Goal: Task Accomplishment & Management: Use online tool/utility

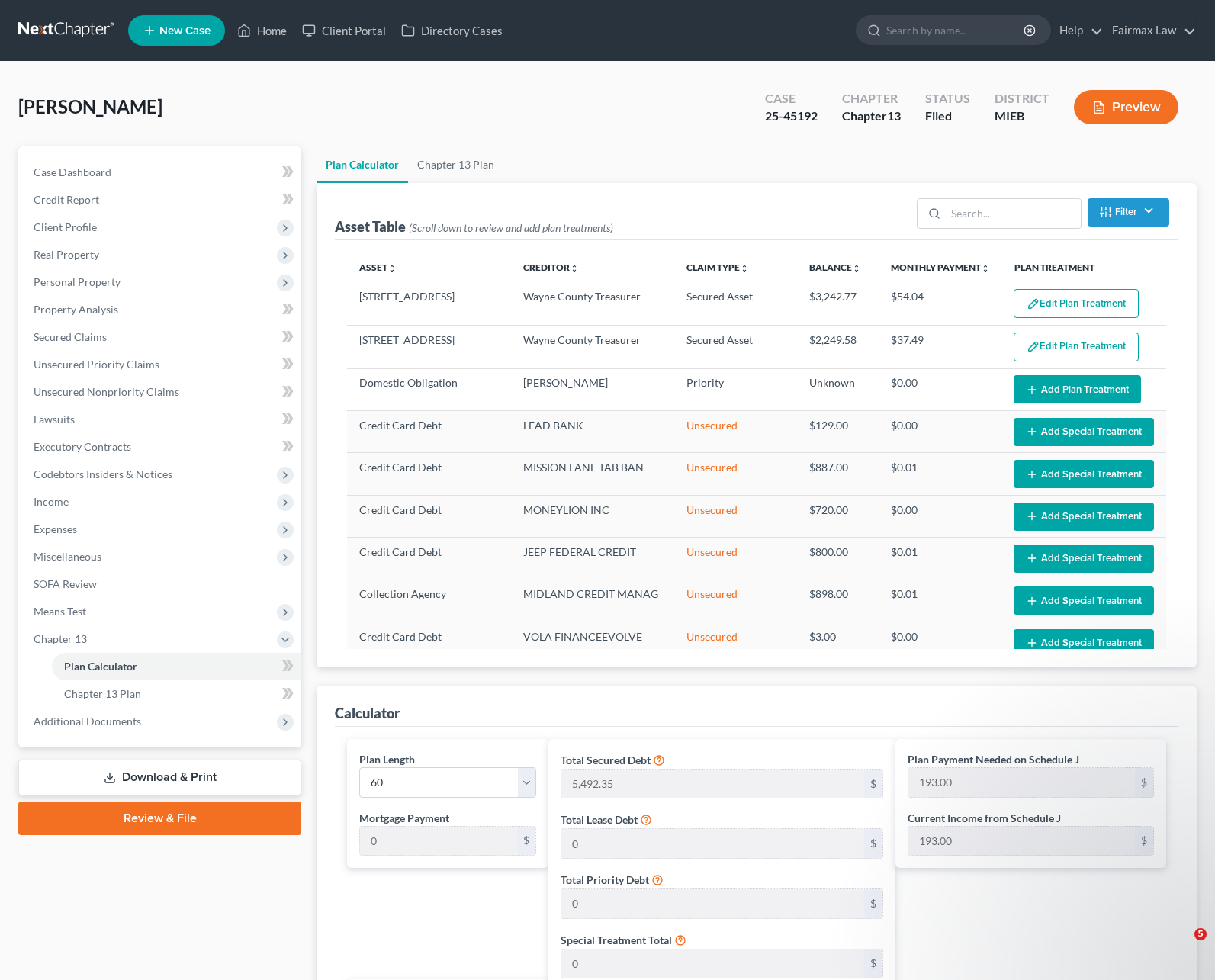
select select "59"
click at [69, 27] on link at bounding box center [67, 30] width 98 height 27
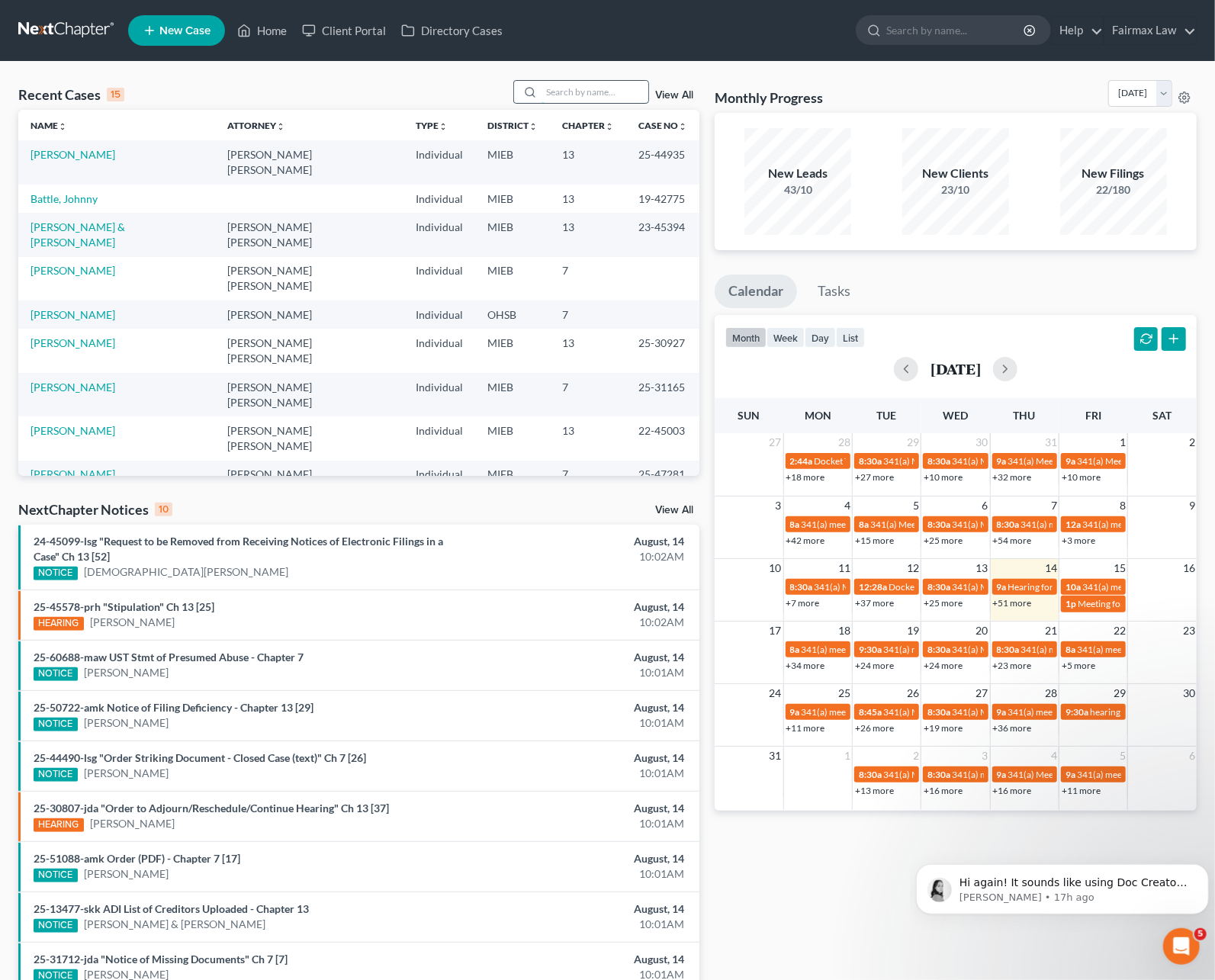
click at [581, 91] on input "search" at bounding box center [594, 91] width 107 height 22
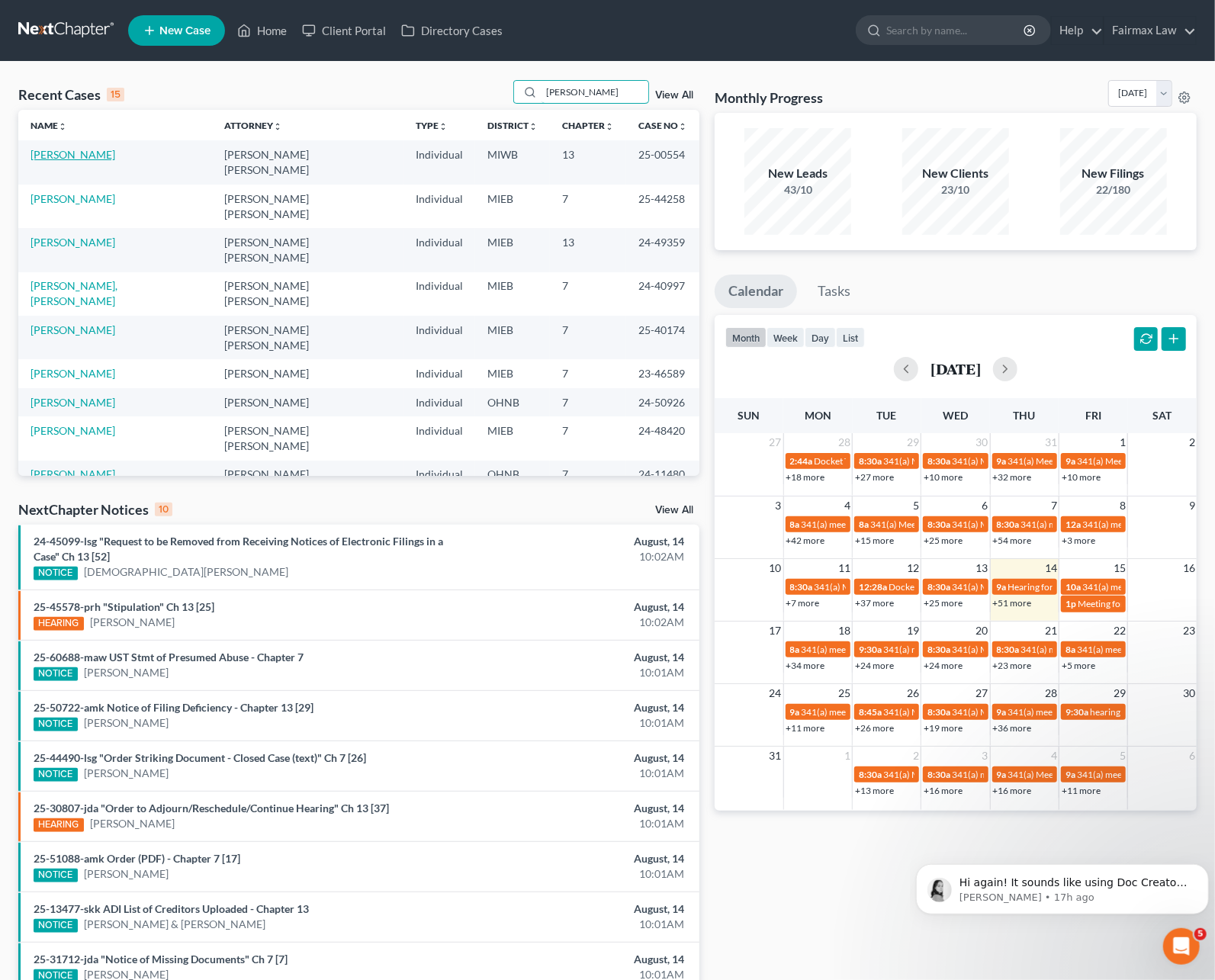
type input "sanders"
click at [83, 152] on link "[PERSON_NAME]" at bounding box center [72, 154] width 84 height 13
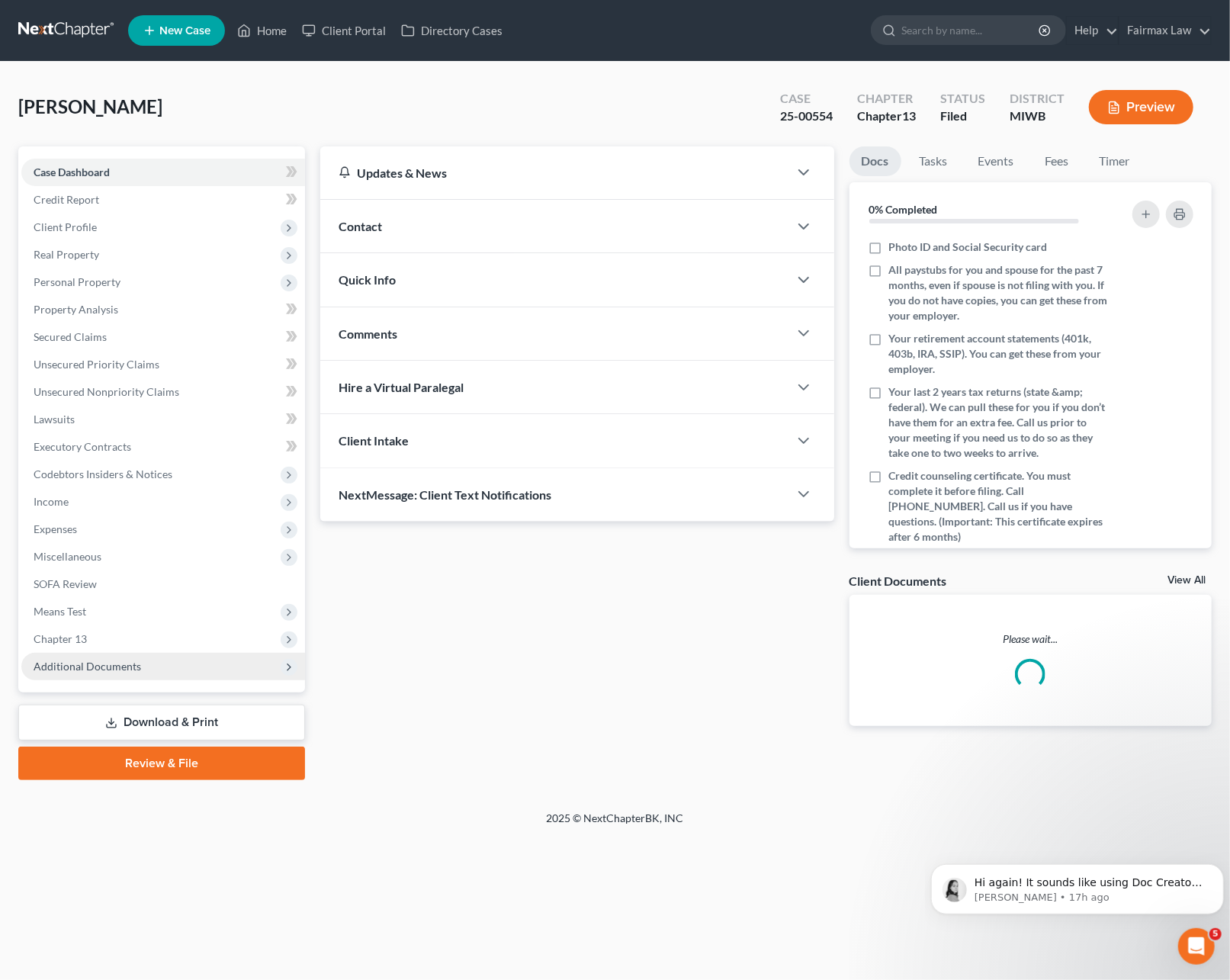
click at [59, 668] on span "Additional Documents" at bounding box center [87, 665] width 108 height 13
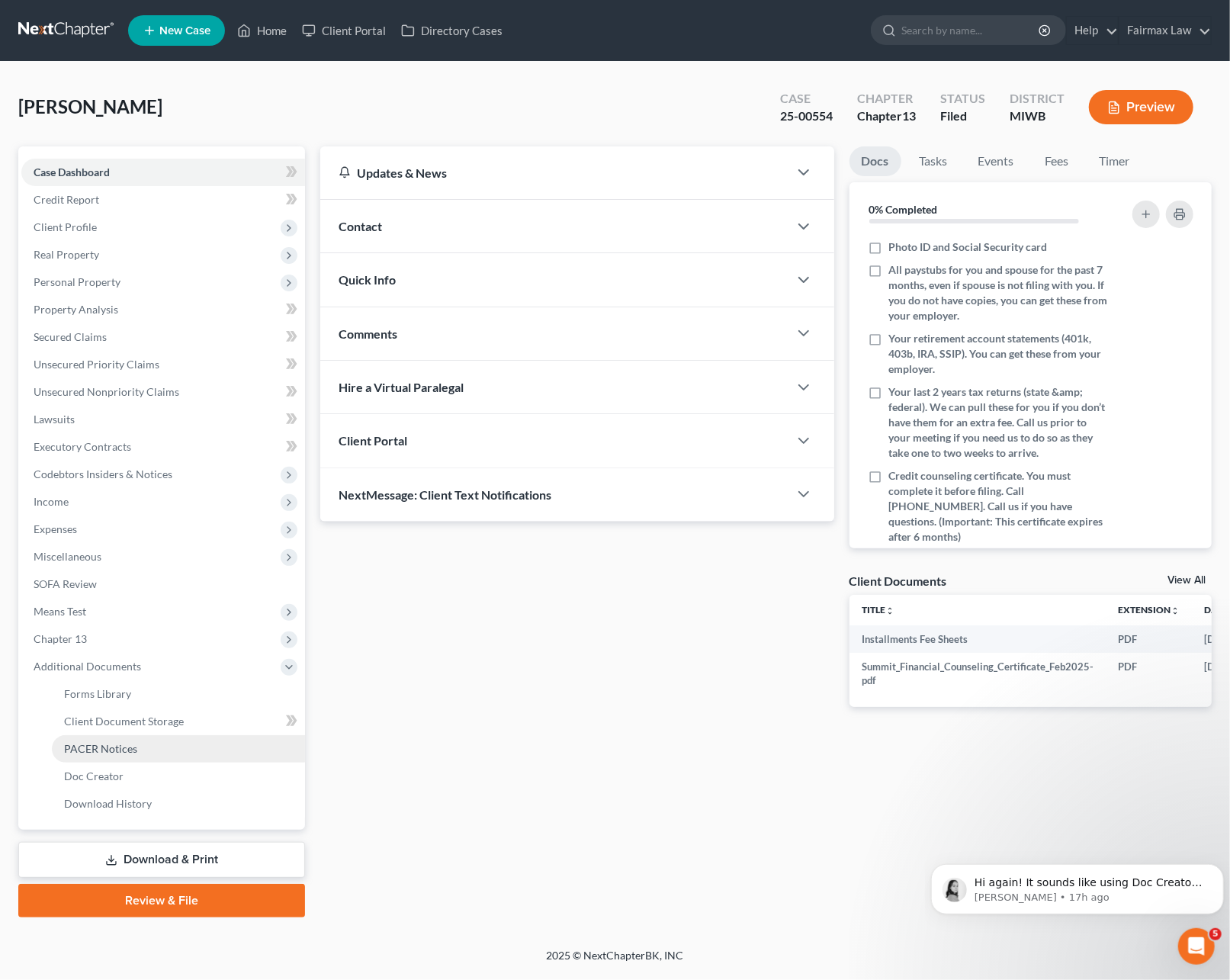
click at [95, 742] on span "PACER Notices" at bounding box center [100, 747] width 73 height 13
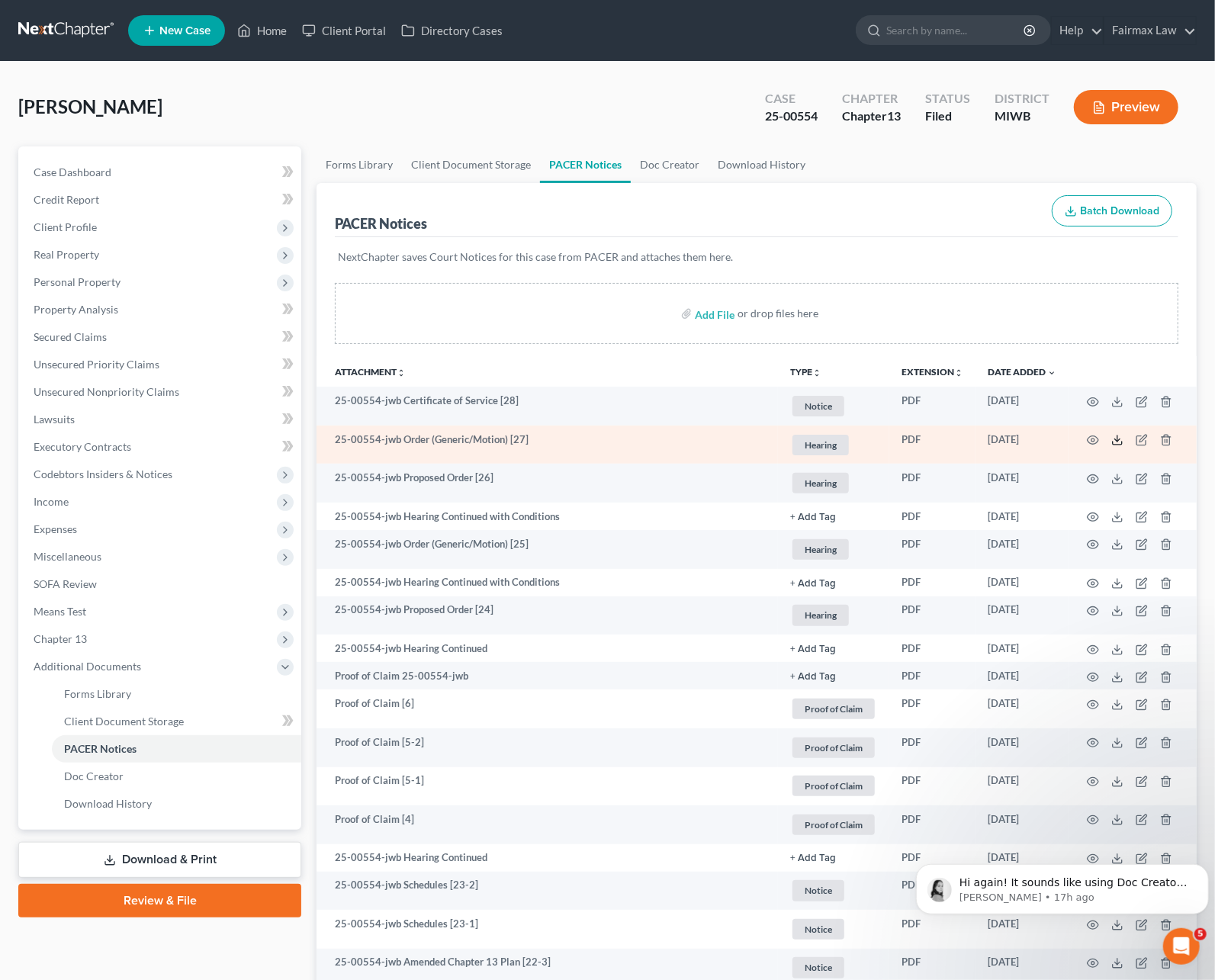
click at [1116, 437] on icon at bounding box center [1117, 439] width 13 height 13
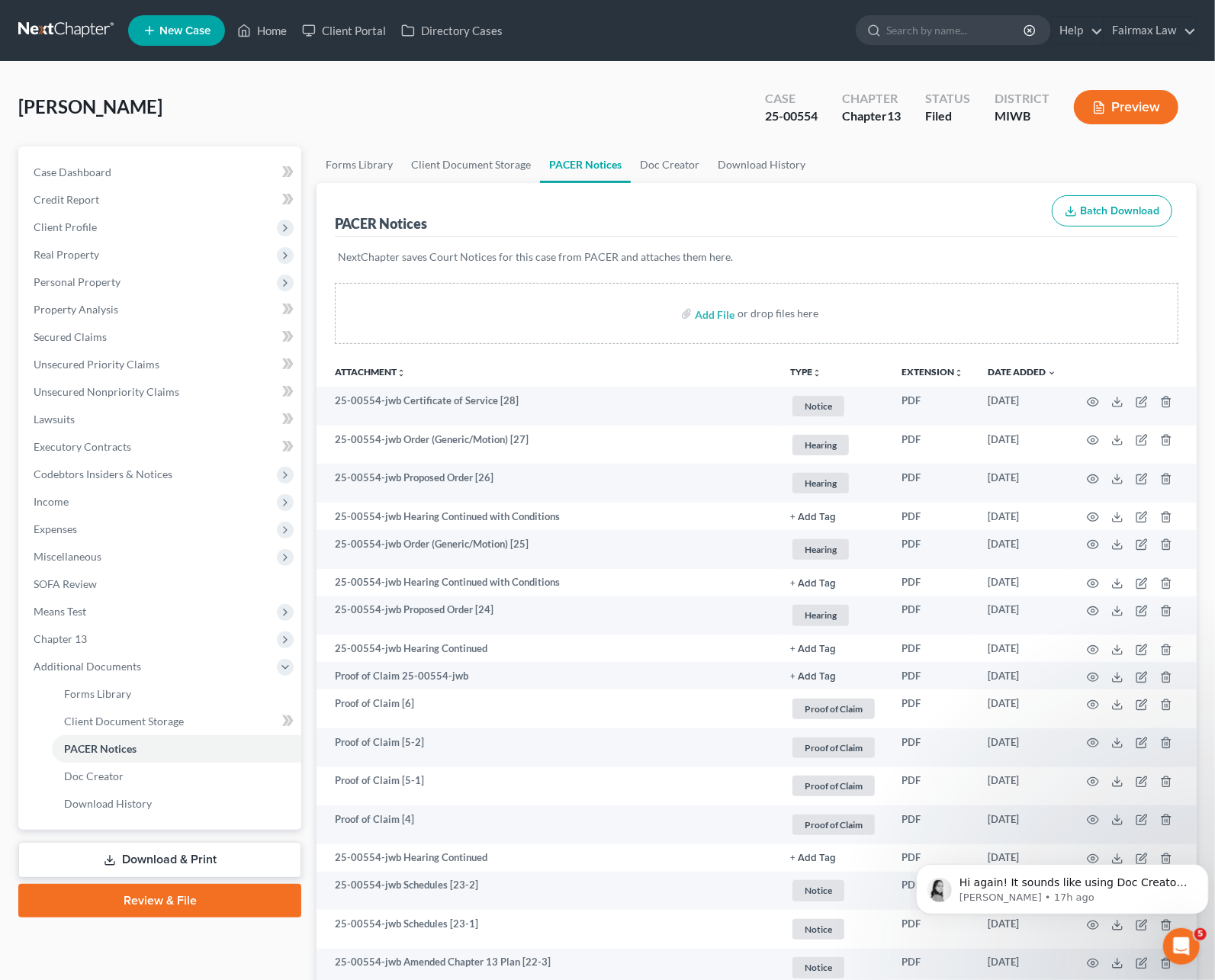
click at [68, 21] on link at bounding box center [67, 30] width 98 height 27
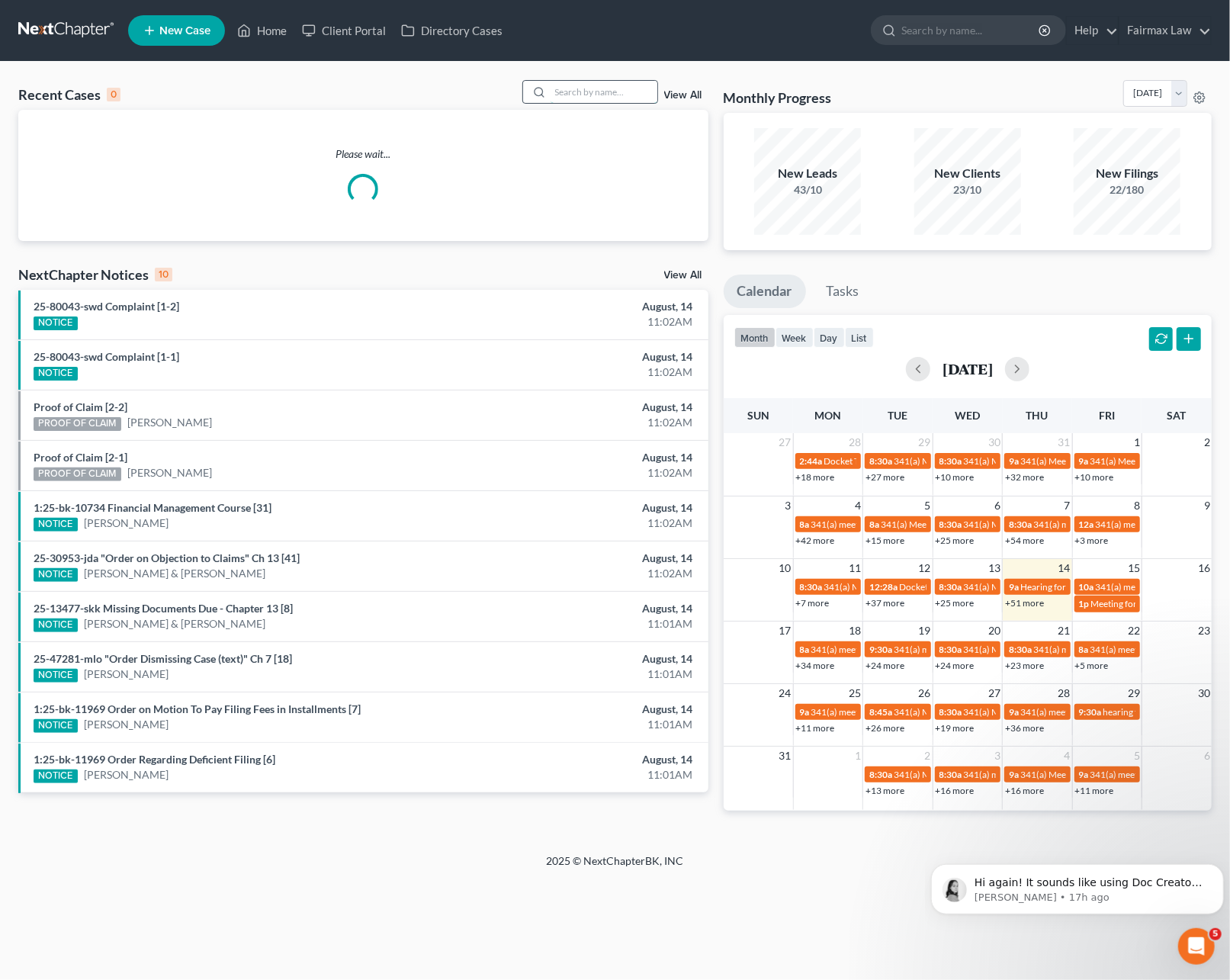
click at [565, 95] on input "search" at bounding box center [604, 91] width 107 height 22
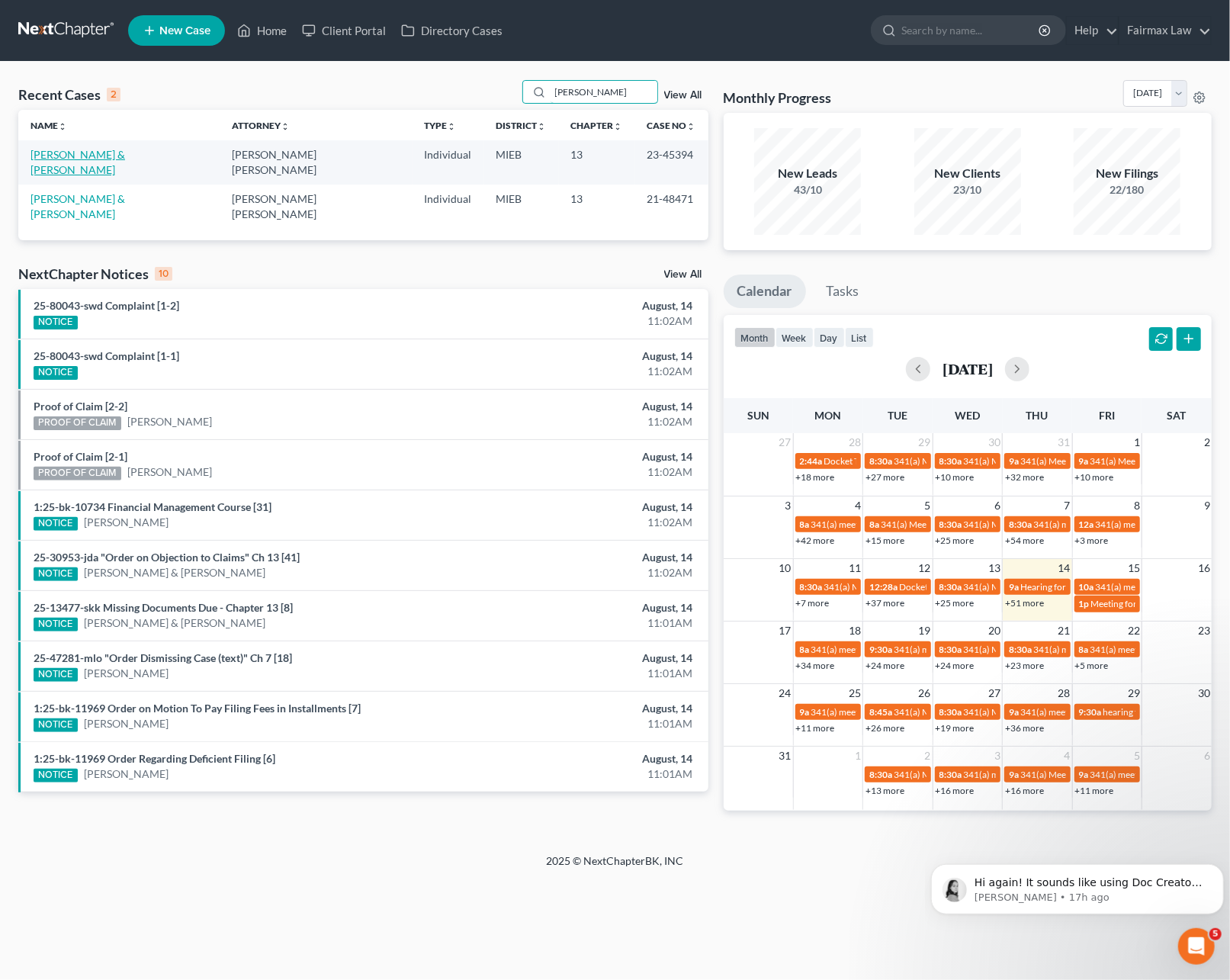
type input "karagozian"
click at [95, 153] on link "[PERSON_NAME] & [PERSON_NAME]" at bounding box center [78, 162] width 95 height 28
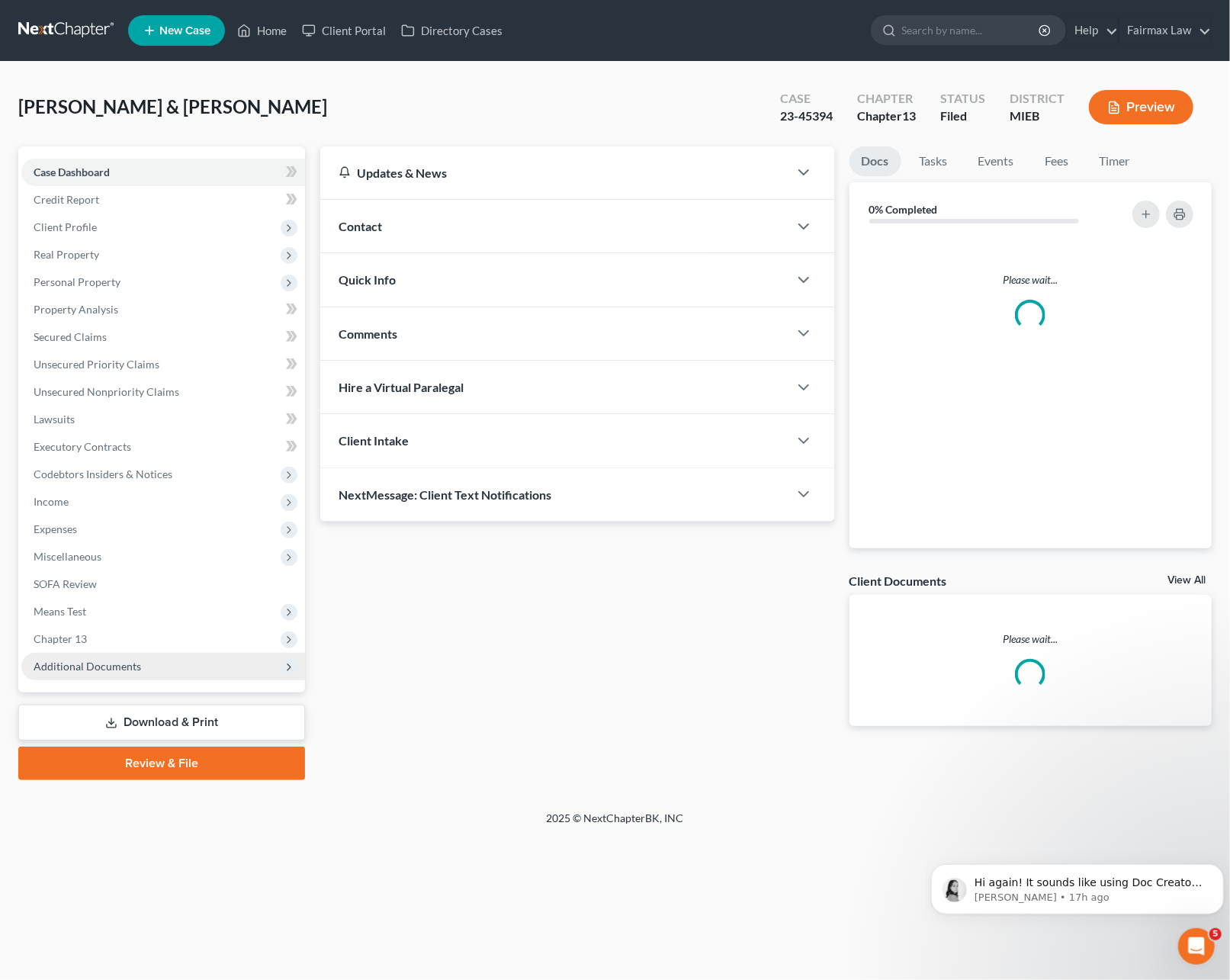
click at [61, 660] on span "Additional Documents" at bounding box center [87, 665] width 108 height 13
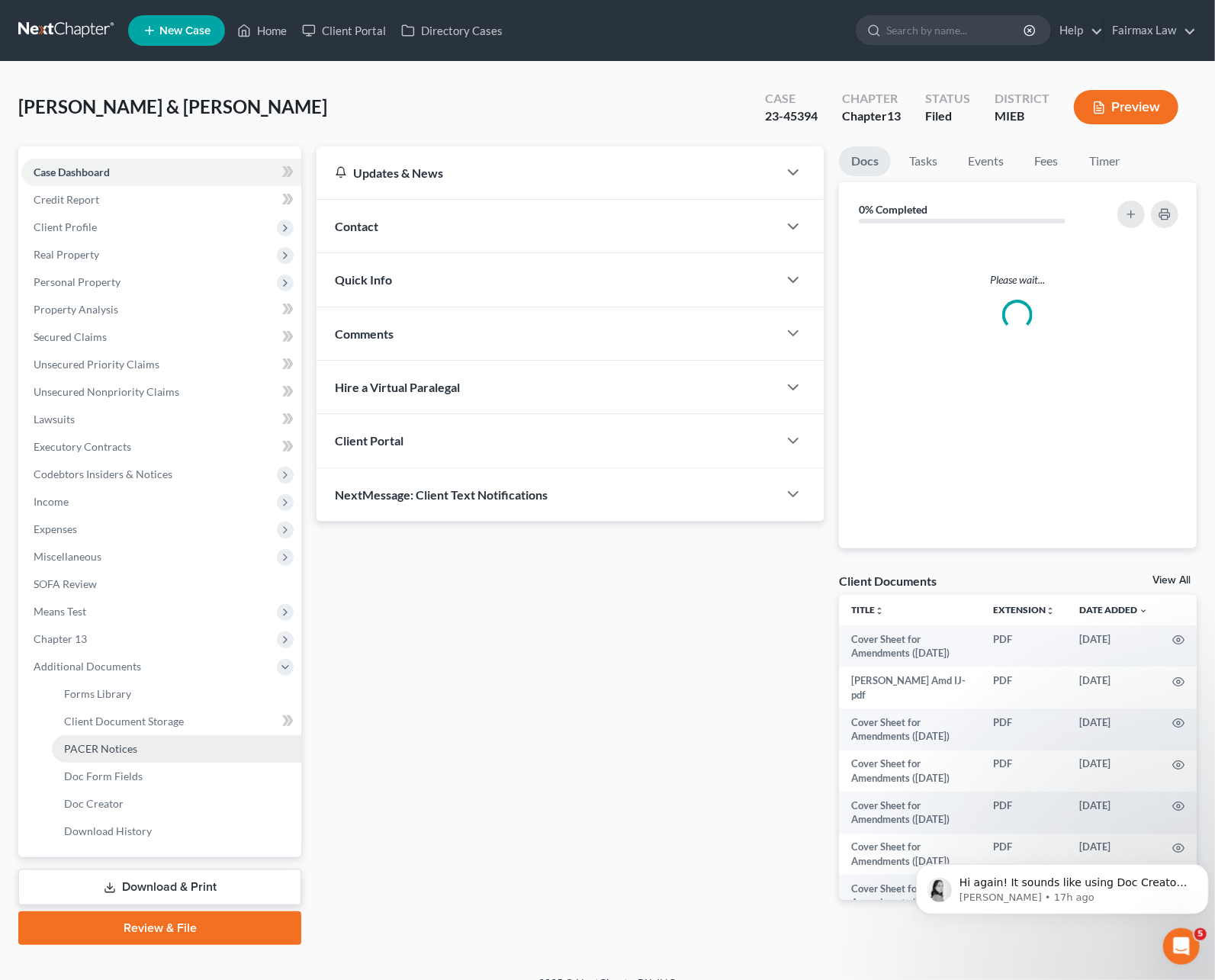
click at [84, 744] on span "PACER Notices" at bounding box center [100, 747] width 73 height 13
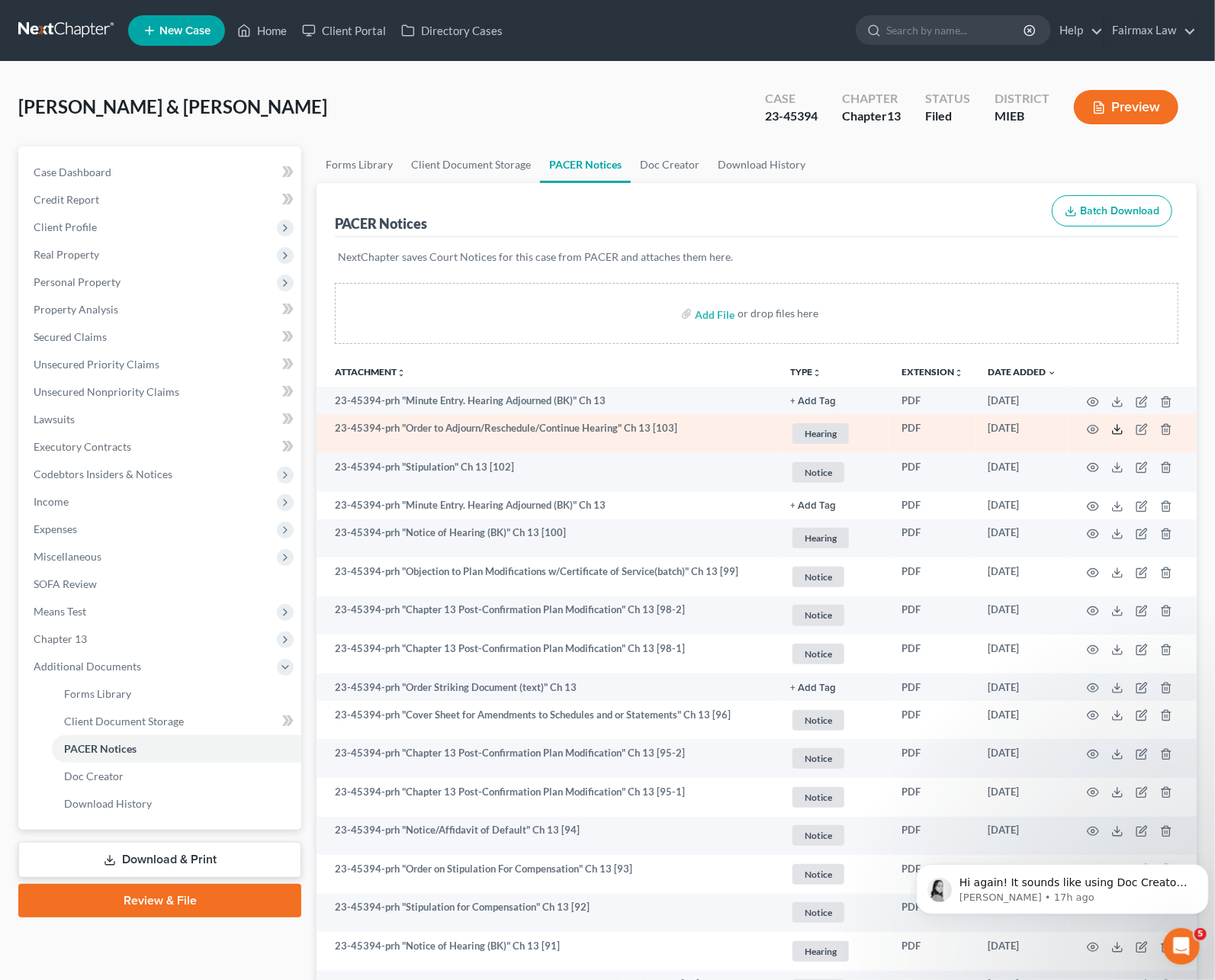
click at [1116, 428] on polyline at bounding box center [1118, 428] width 6 height 2
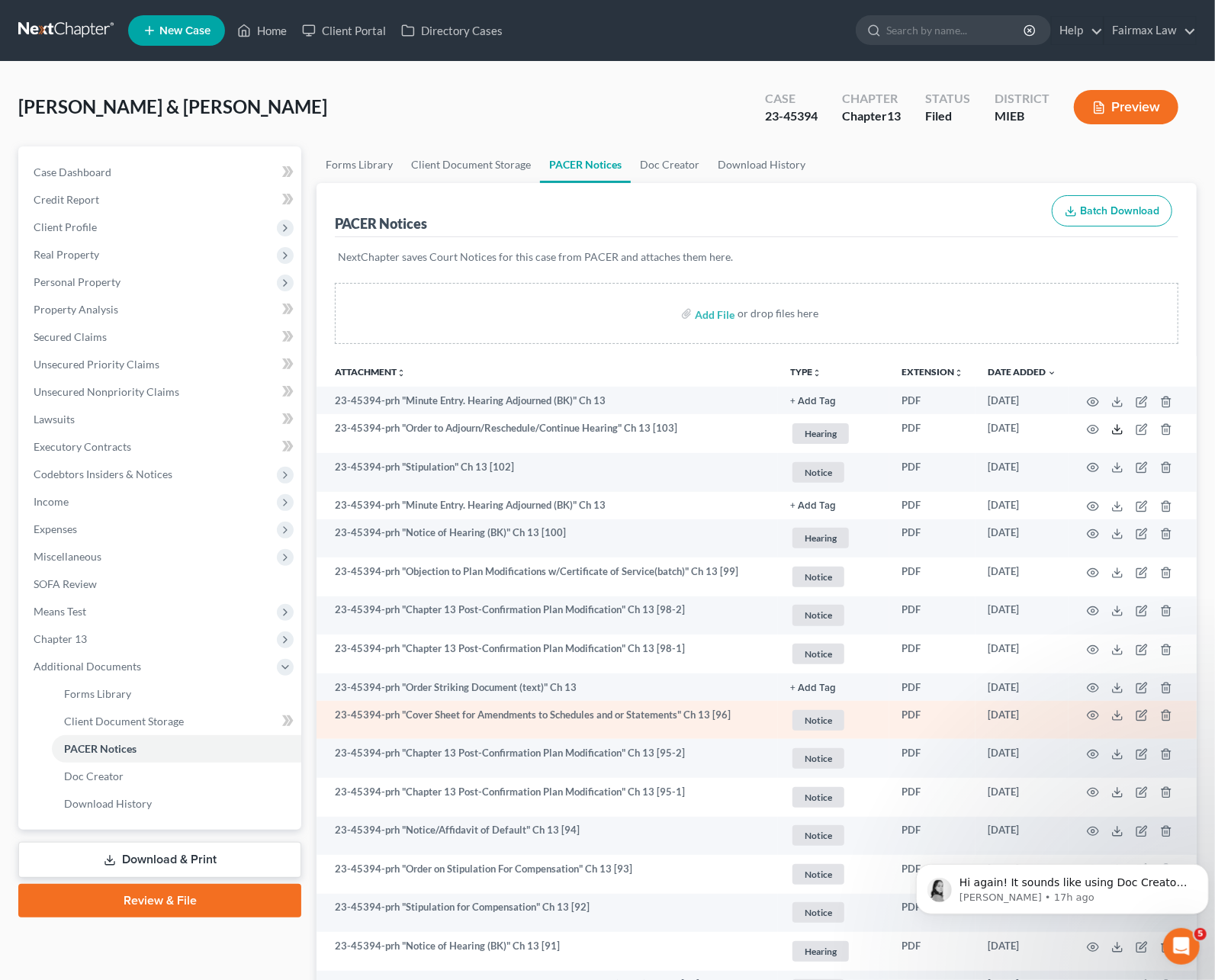
scroll to position [102, 0]
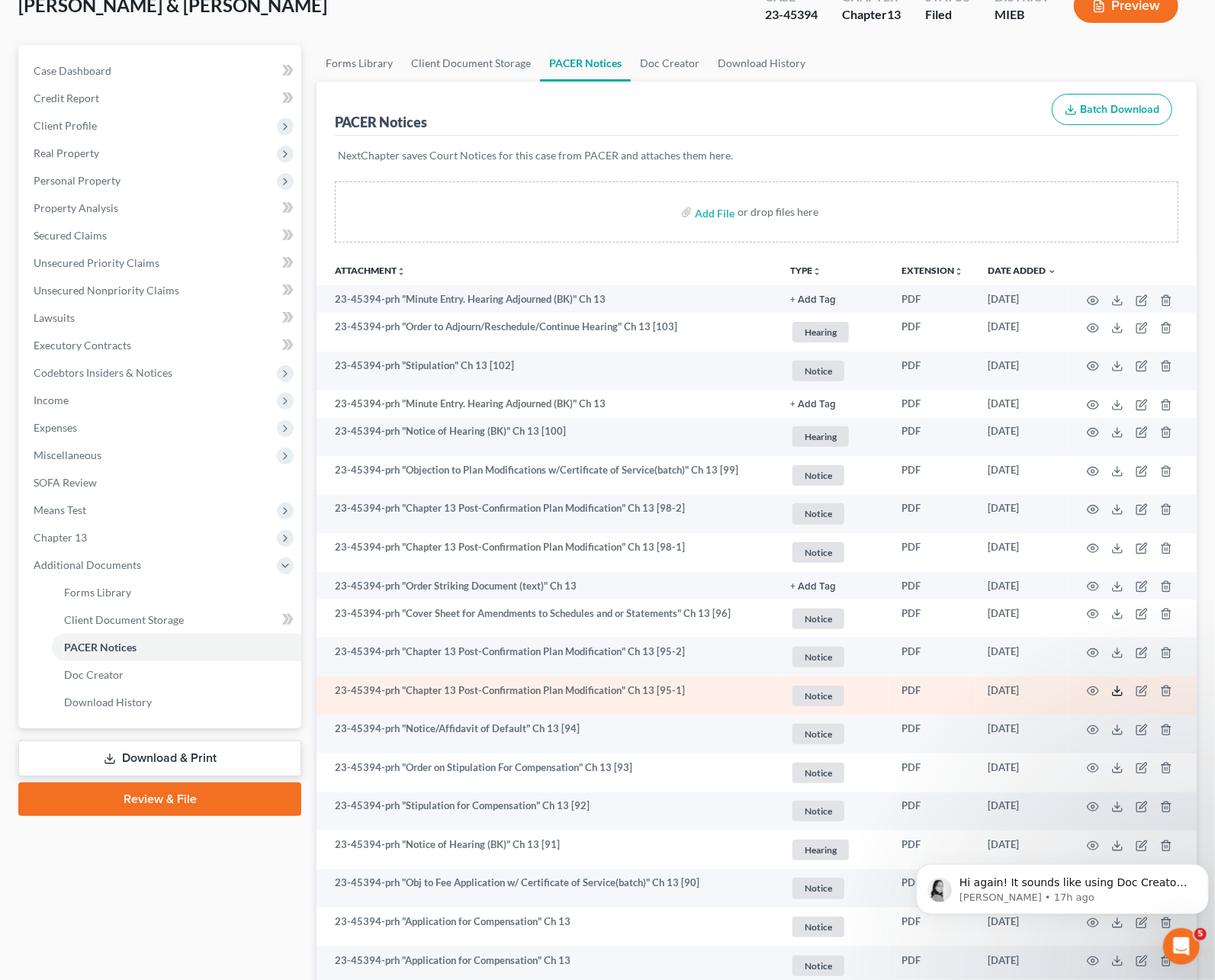
click at [1117, 694] on icon at bounding box center [1117, 690] width 13 height 13
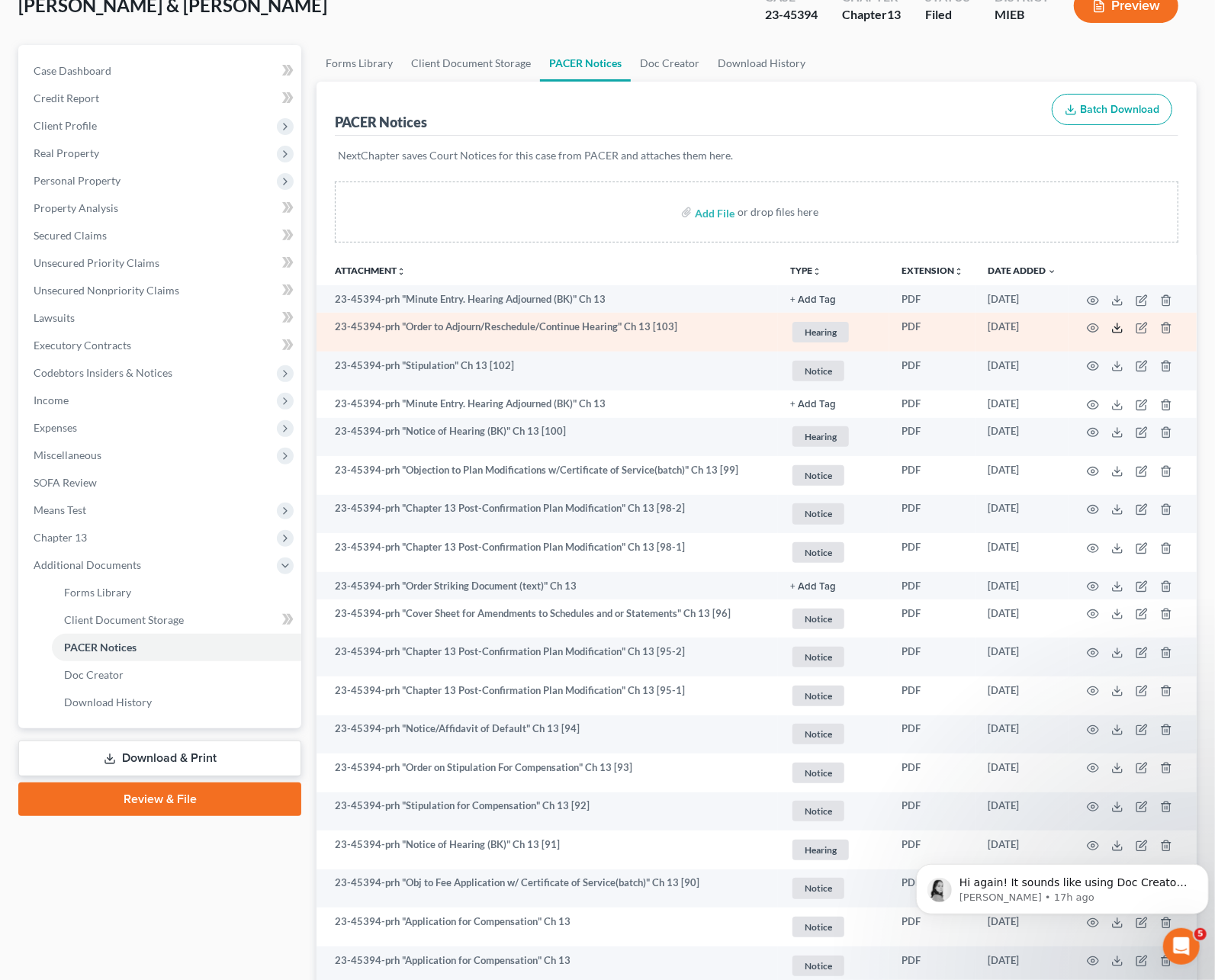
click at [1117, 323] on line at bounding box center [1117, 326] width 0 height 6
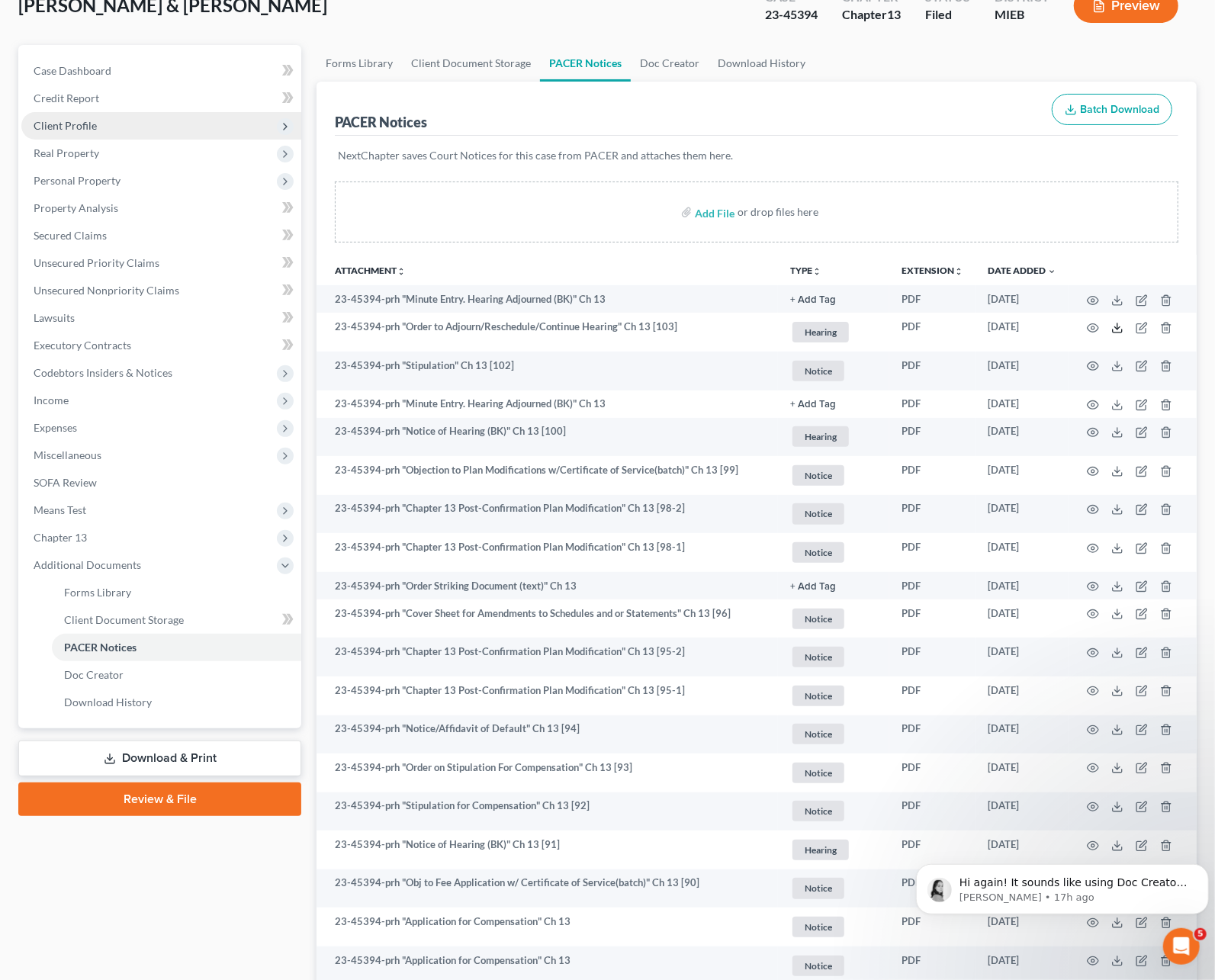
scroll to position [0, 0]
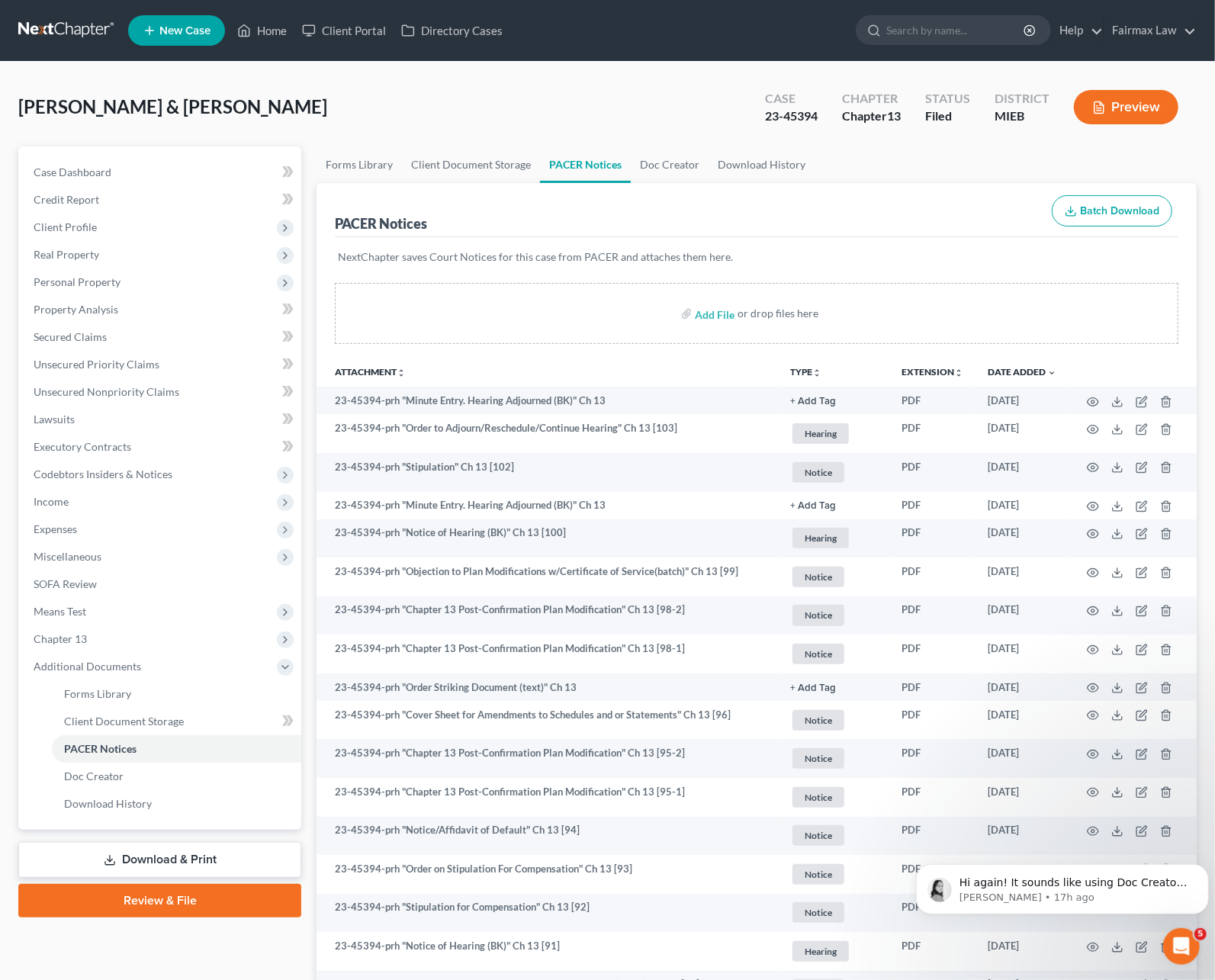
click at [59, 30] on link at bounding box center [67, 30] width 98 height 27
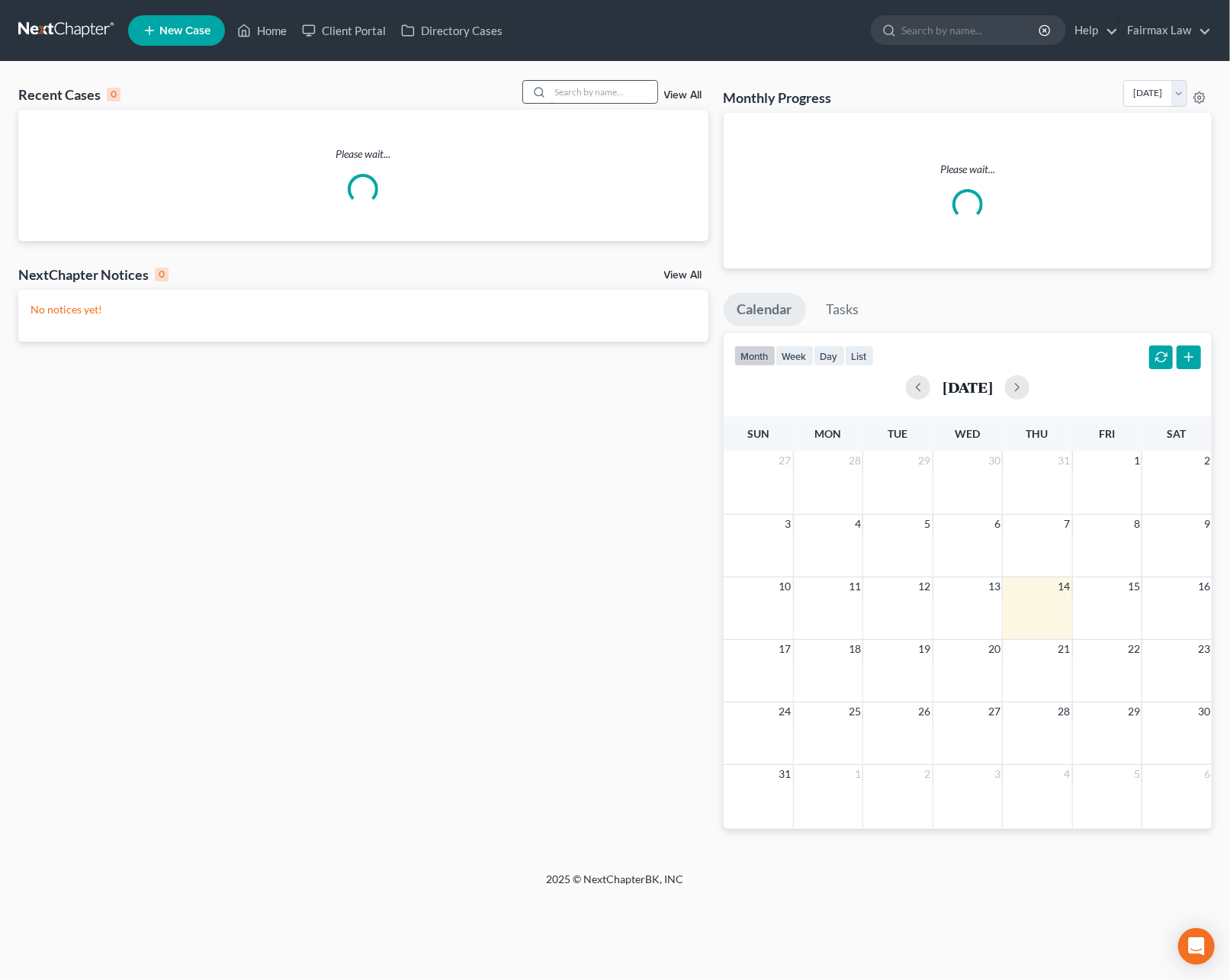
click at [574, 96] on input "search" at bounding box center [604, 91] width 107 height 22
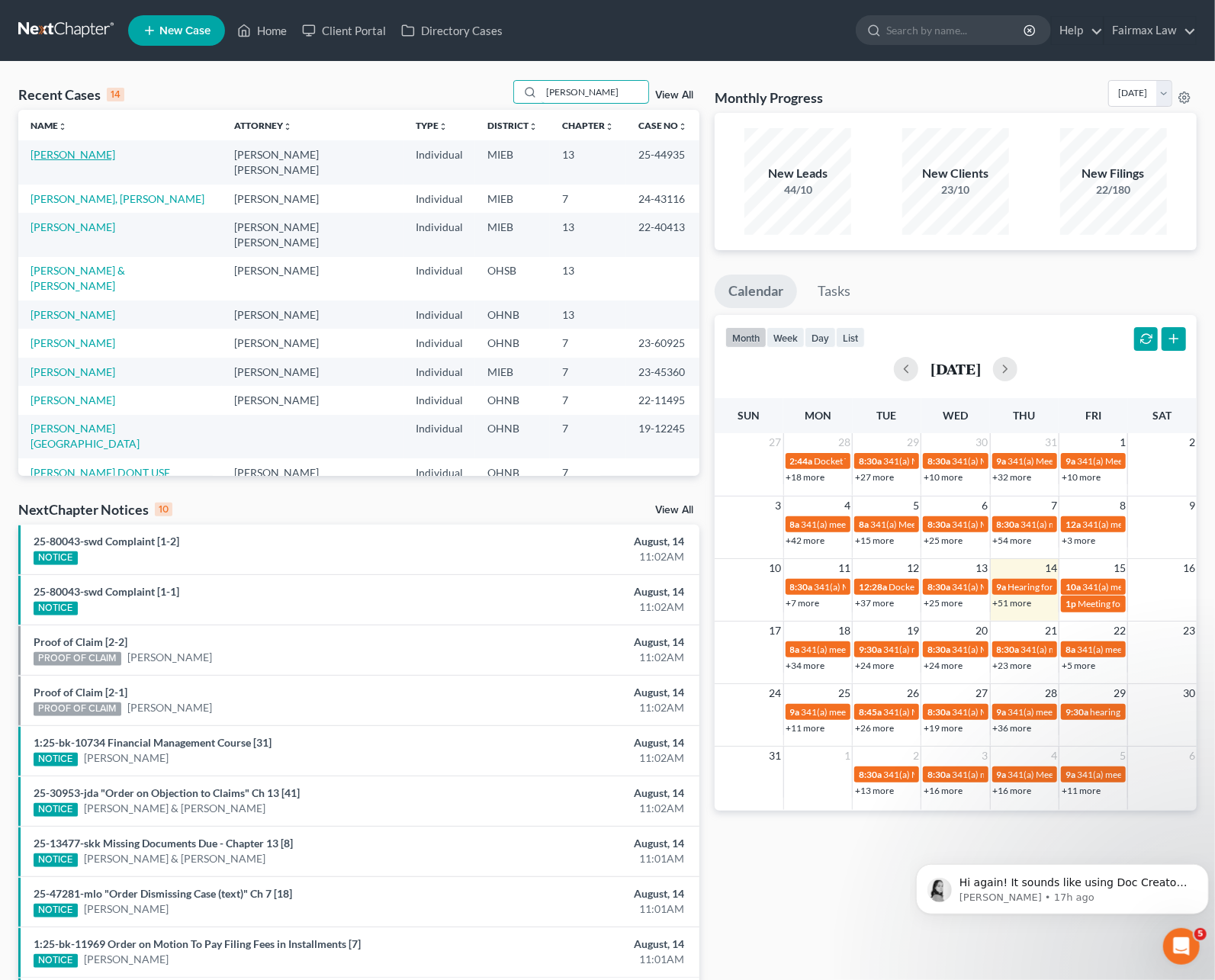
type input "[PERSON_NAME]"
click at [77, 160] on link "[PERSON_NAME]" at bounding box center [72, 154] width 84 height 13
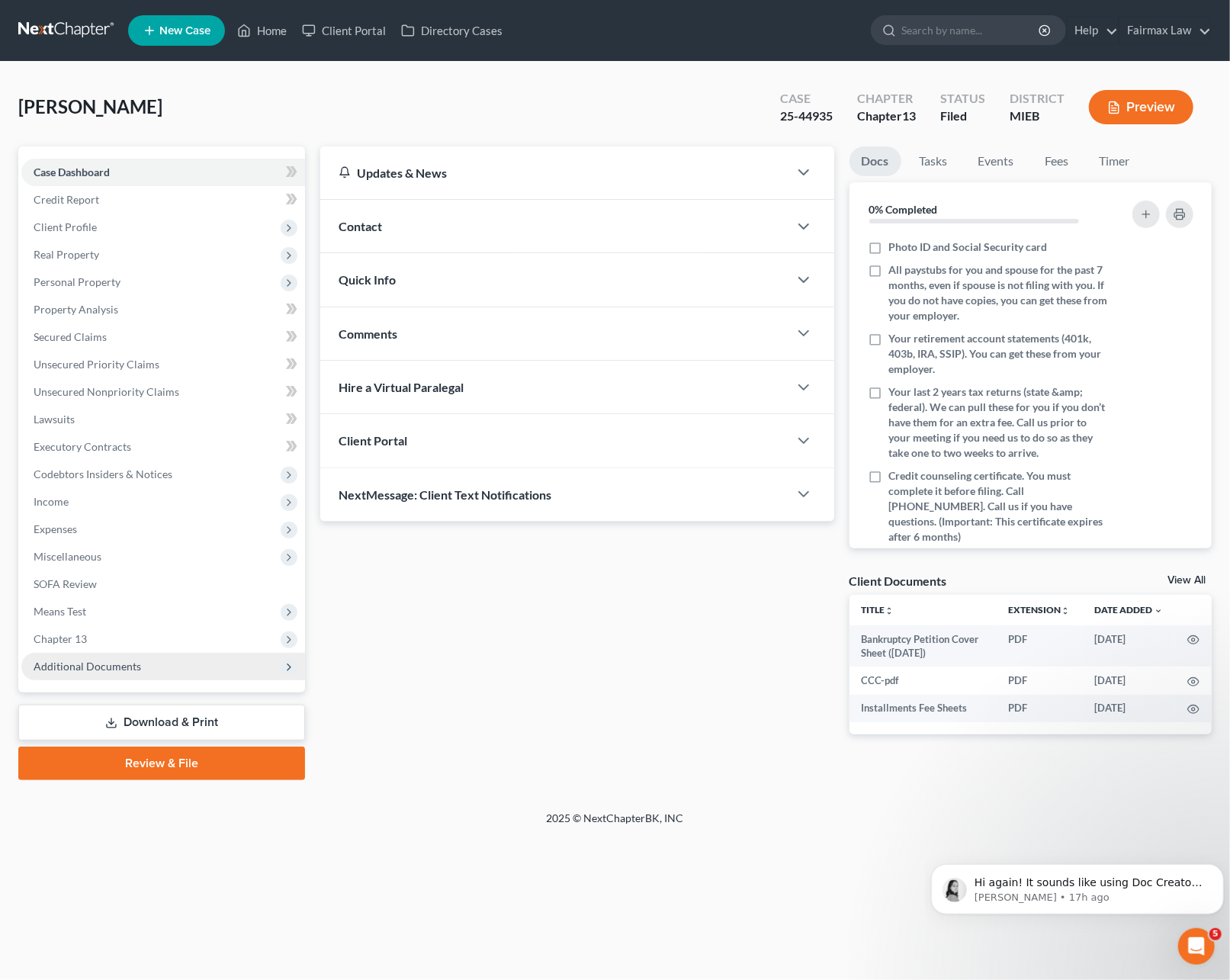
click at [105, 659] on span "Additional Documents" at bounding box center [87, 665] width 108 height 13
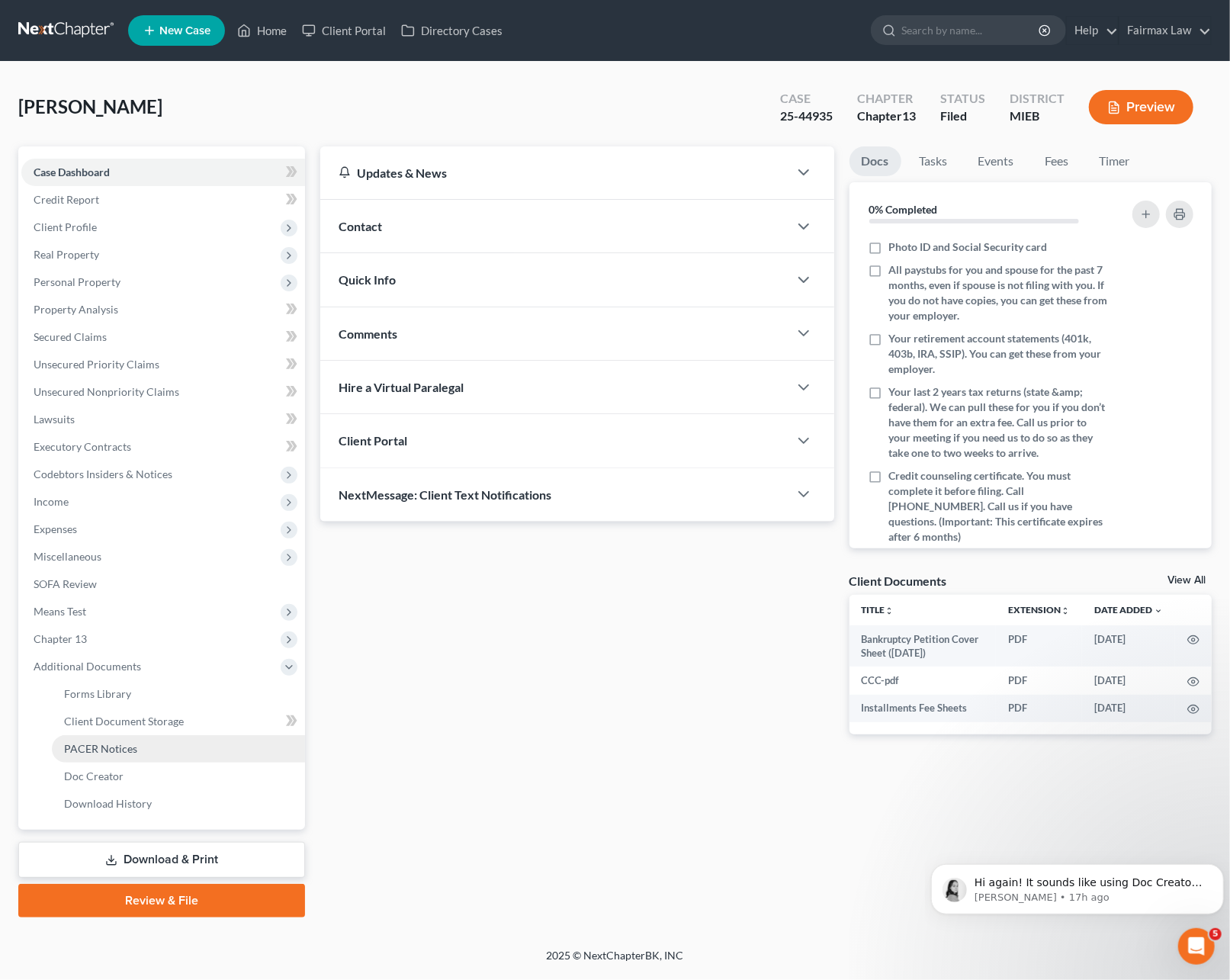
click at [98, 744] on span "PACER Notices" at bounding box center [100, 747] width 73 height 13
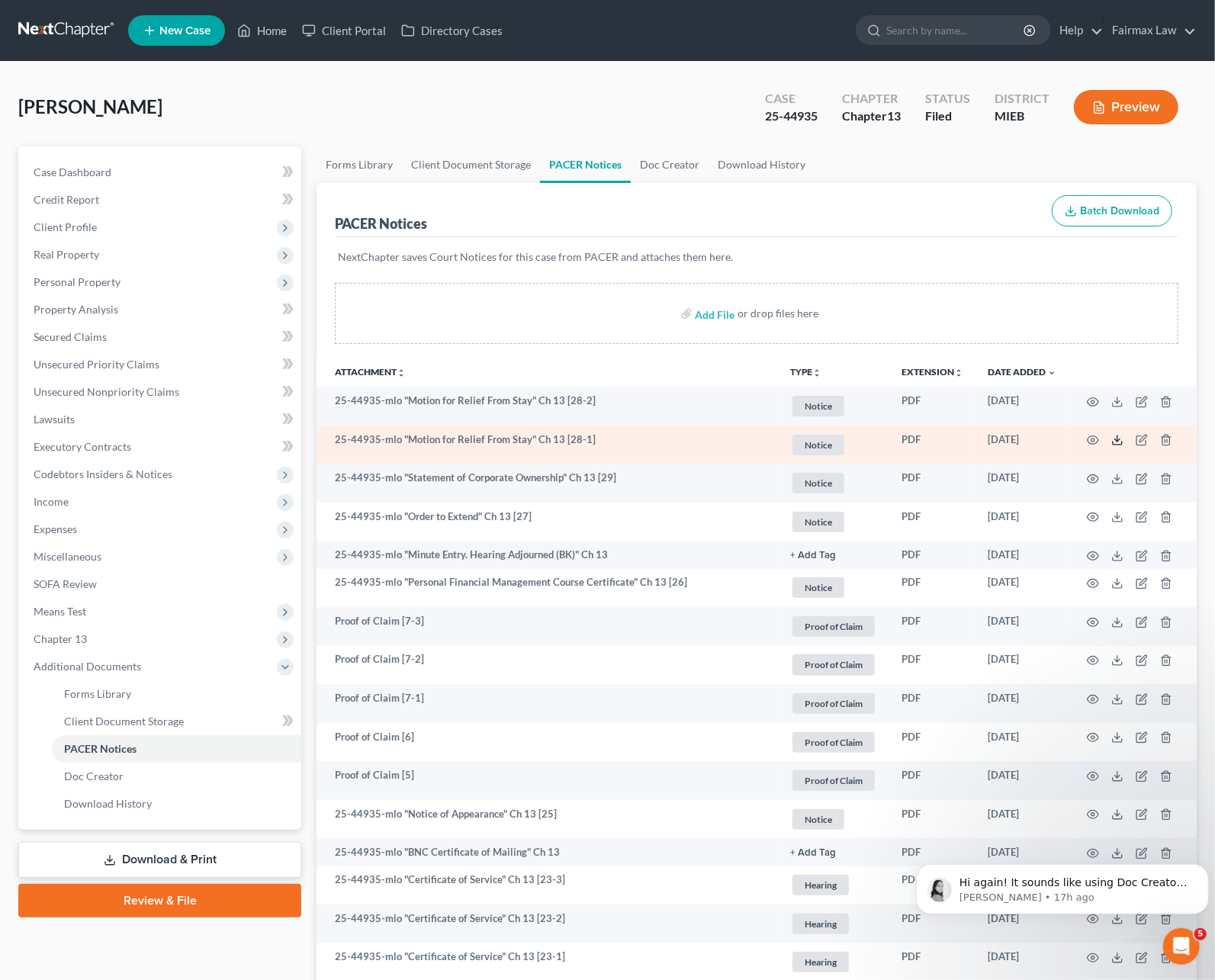
click at [1115, 439] on polyline at bounding box center [1118, 440] width 6 height 2
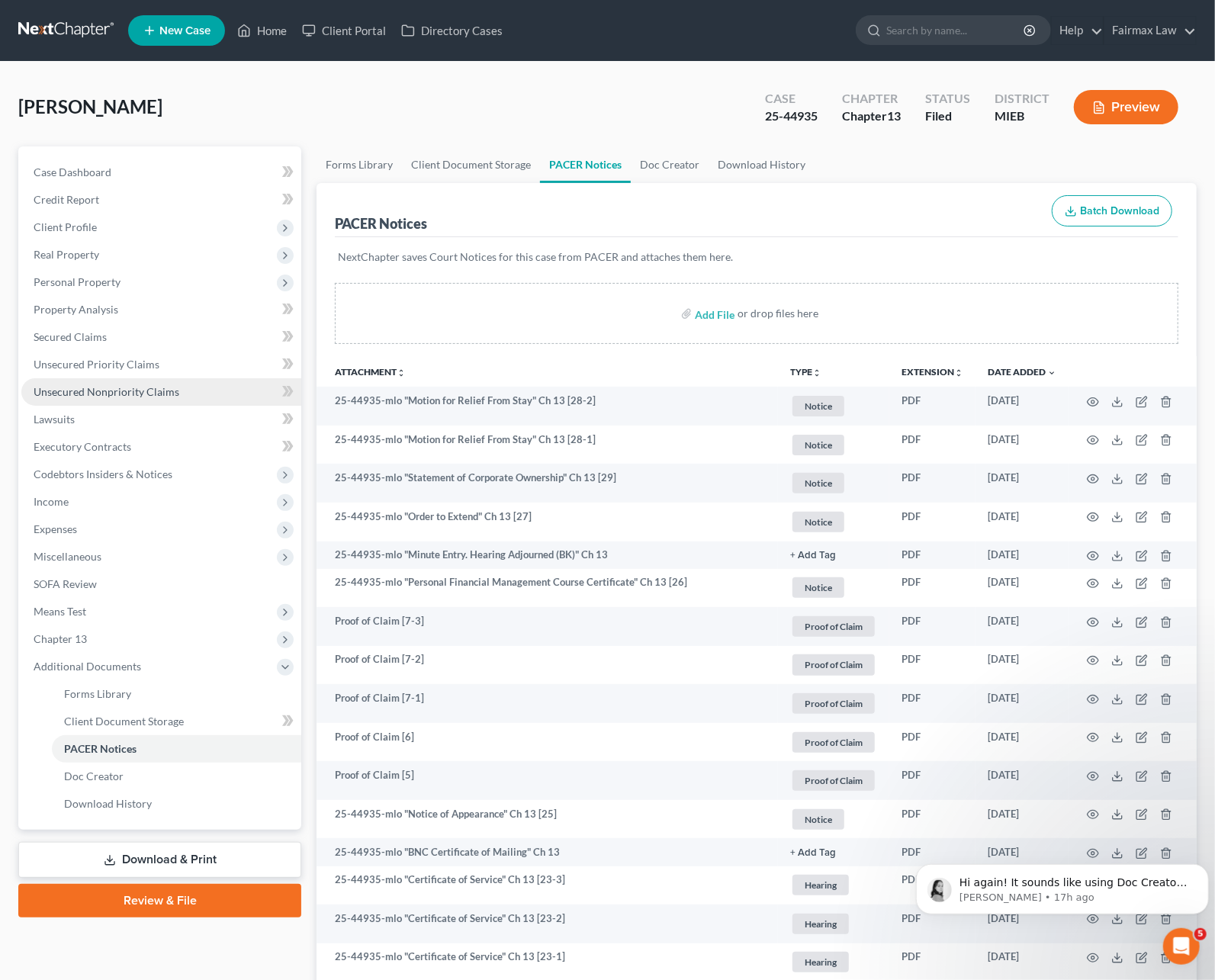
click at [141, 381] on link "Unsecured Nonpriority Claims" at bounding box center [161, 392] width 280 height 27
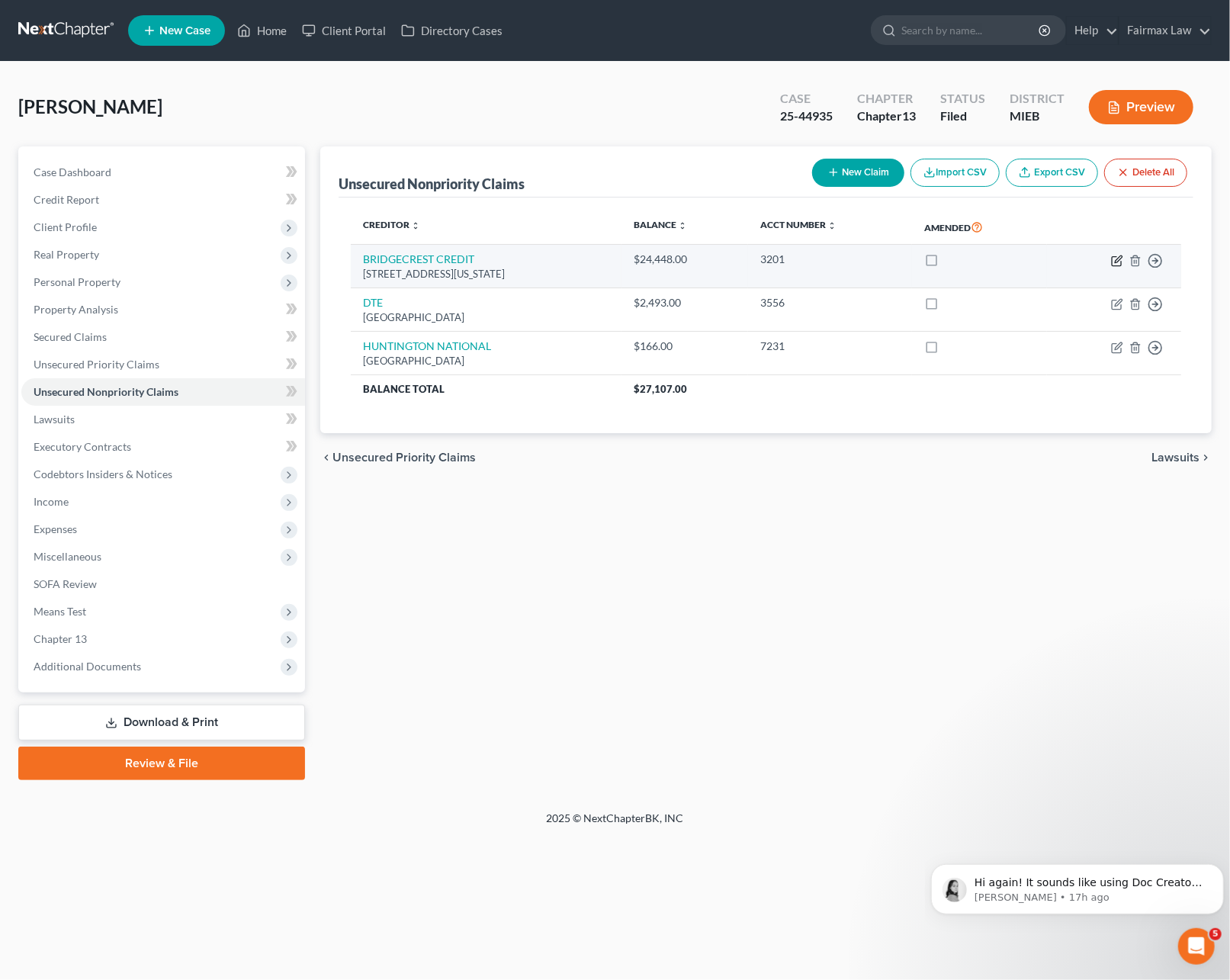
click at [1115, 261] on icon "button" at bounding box center [1118, 258] width 7 height 7
select select "3"
select select "2"
select select "0"
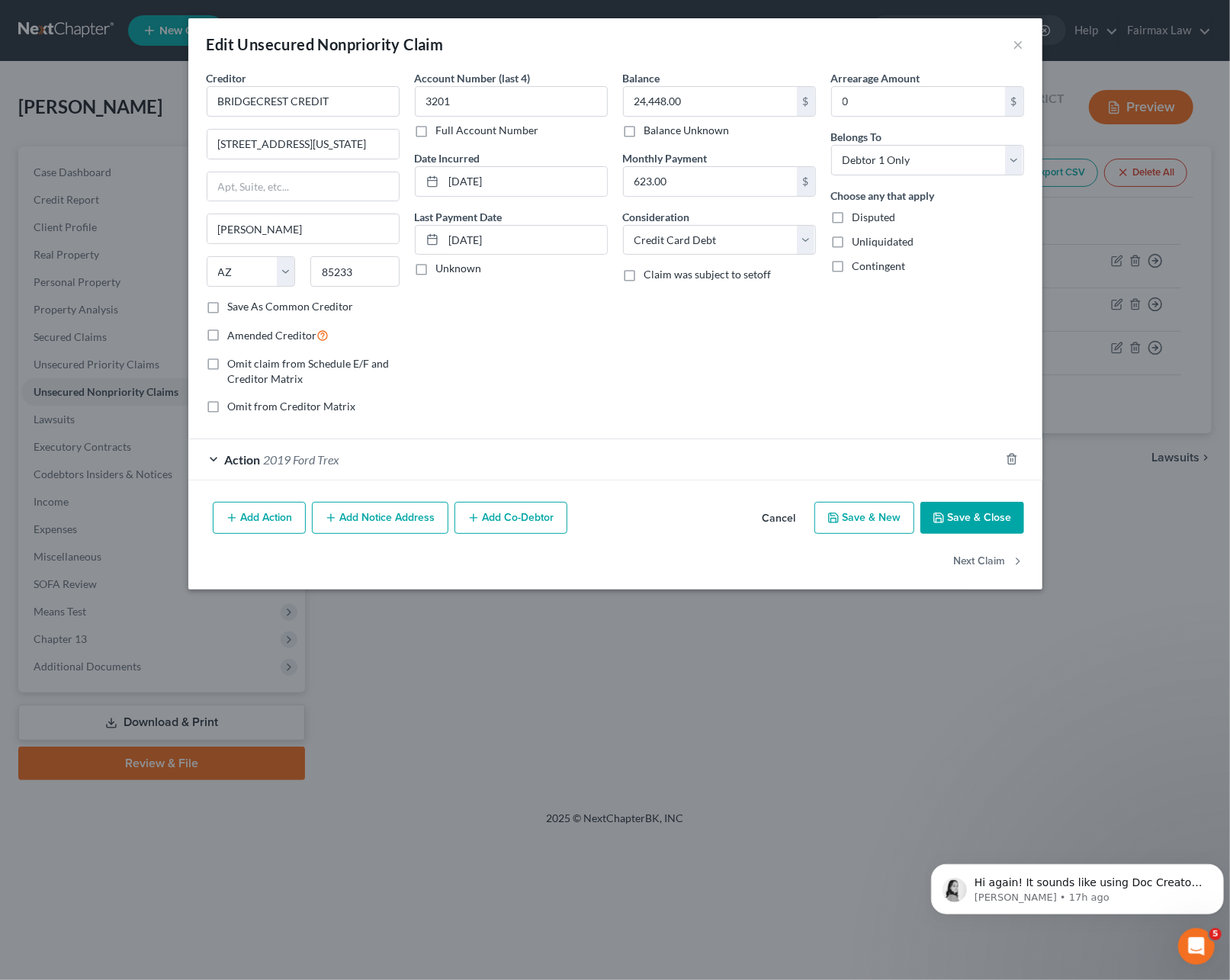
click at [769, 517] on button "Cancel" at bounding box center [779, 518] width 58 height 30
